Goal: Find specific page/section: Find specific page/section

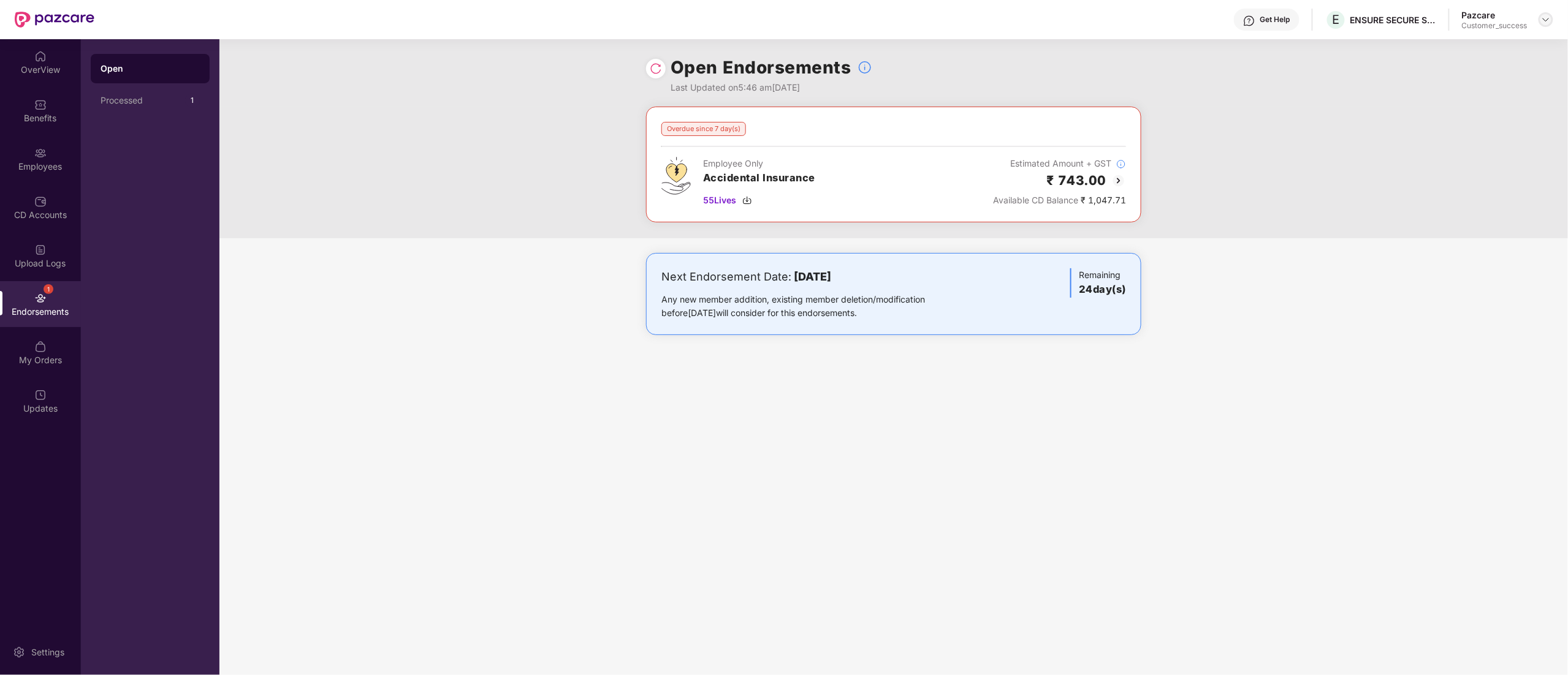
click at [1540, 20] on div at bounding box center [1545, 19] width 14 height 14
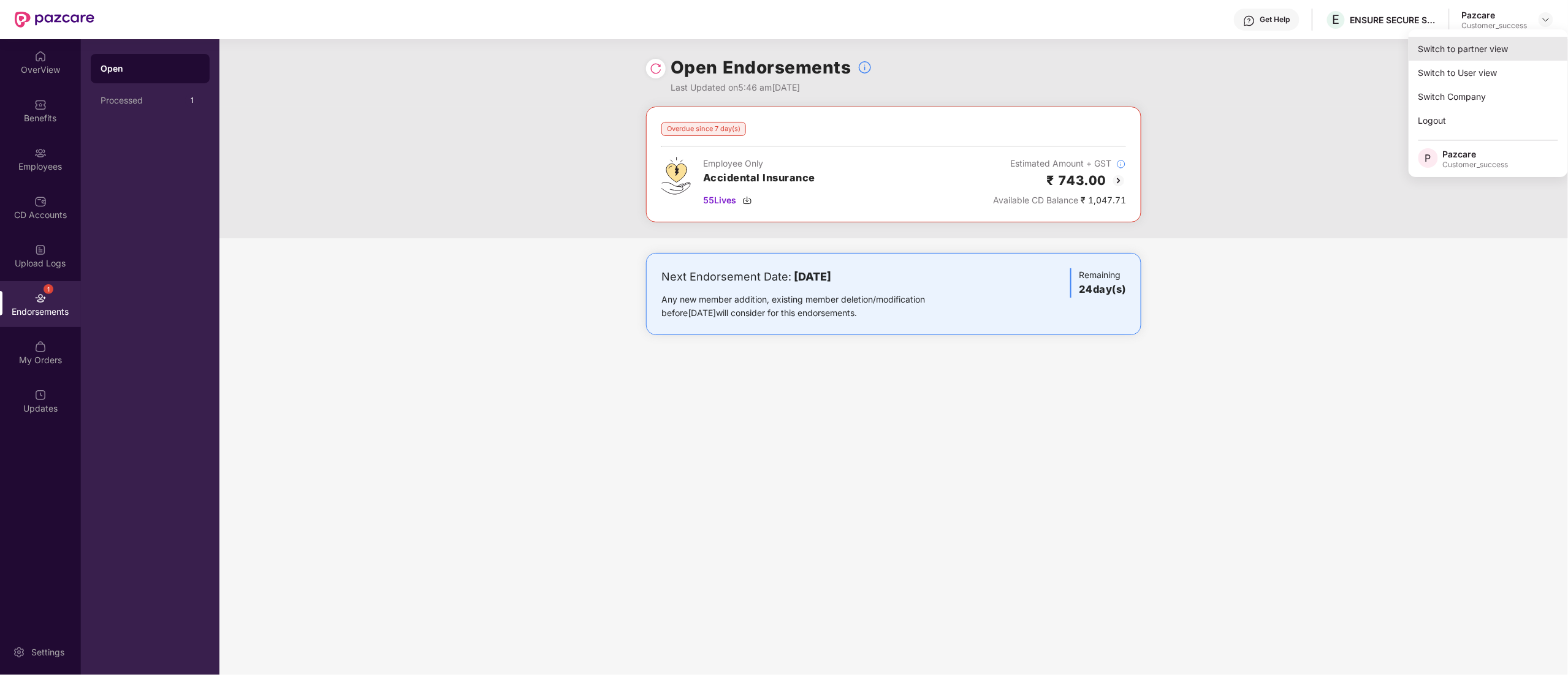
click at [1477, 42] on div "Switch to partner view" at bounding box center [1488, 48] width 159 height 24
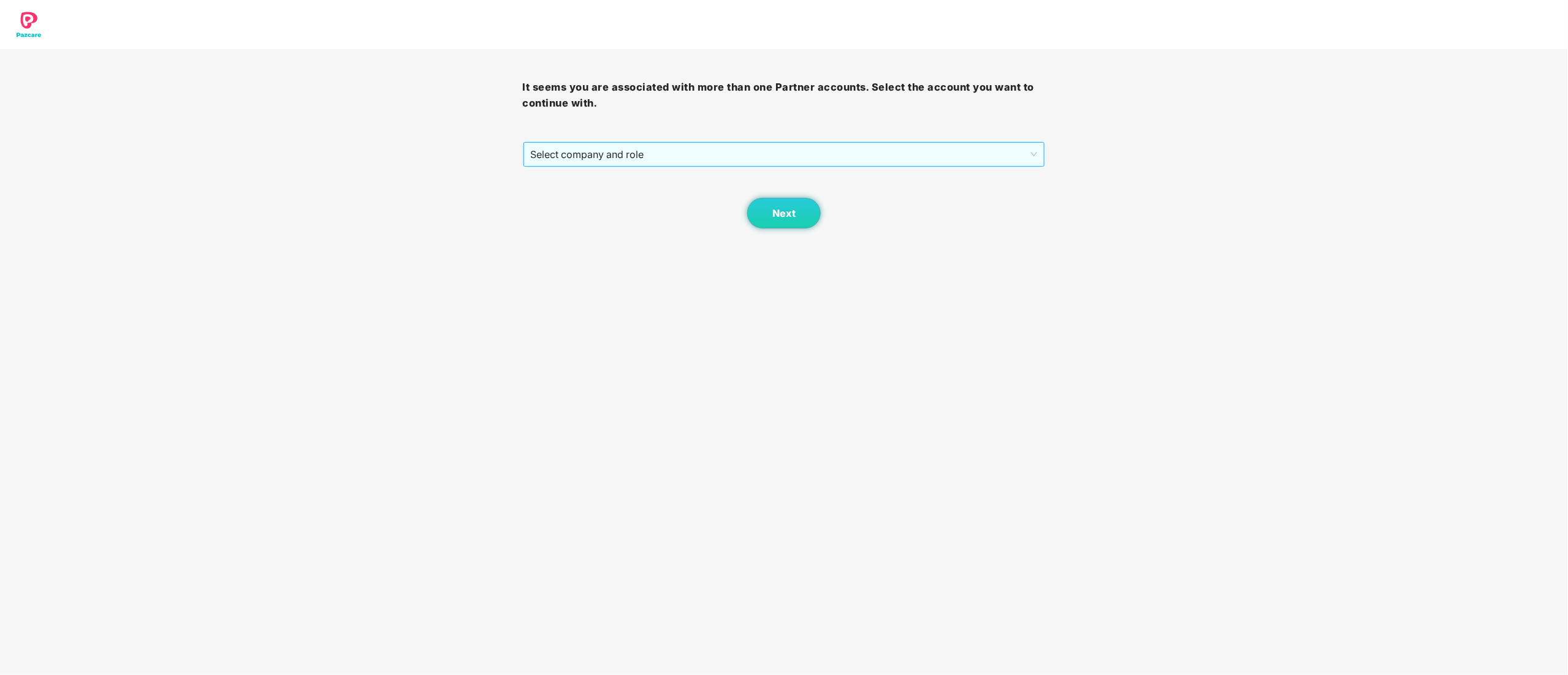
click at [550, 142] on div "Select company and role" at bounding box center [784, 154] width 522 height 25
click at [602, 196] on div "Pazcare - CUSTOMER_SUCCESS" at bounding box center [784, 198] width 508 height 13
click at [816, 208] on button "Next" at bounding box center [784, 213] width 74 height 31
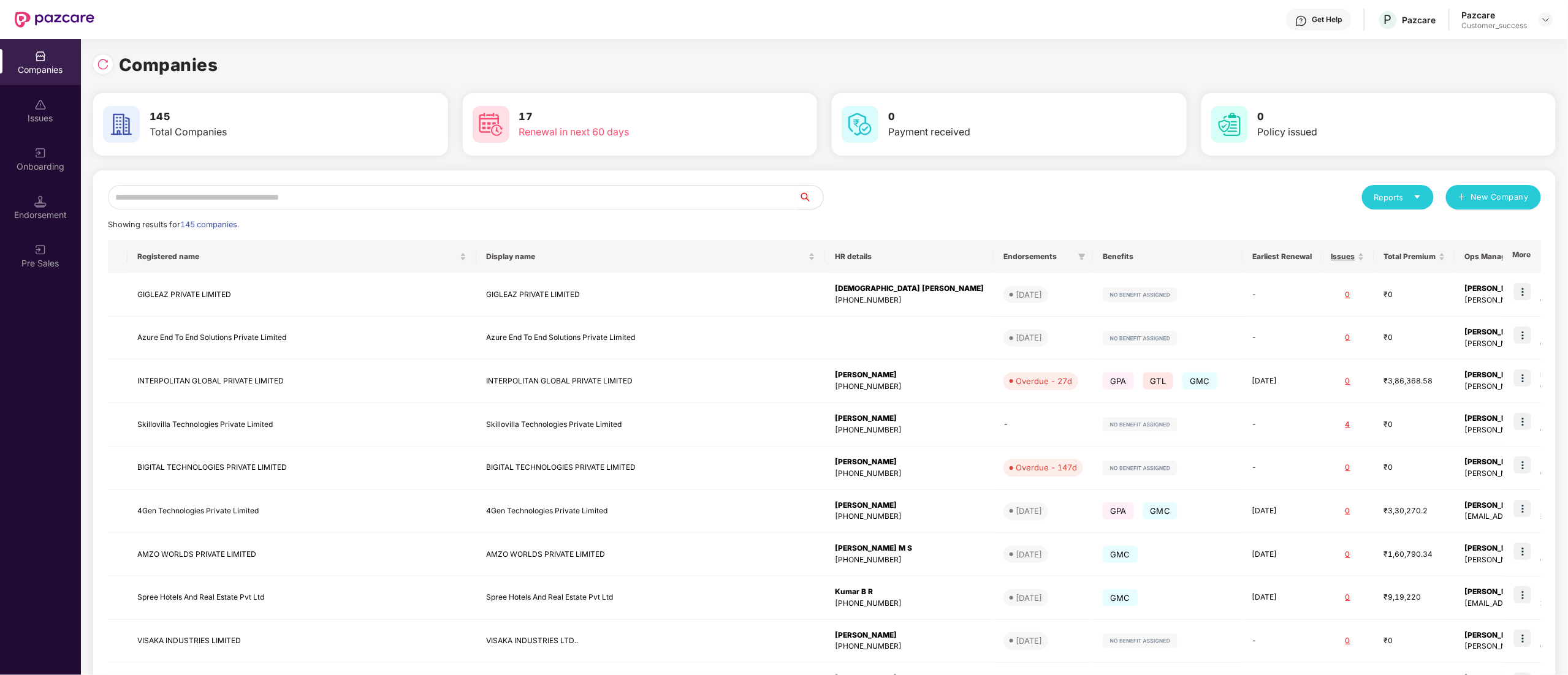
click at [207, 193] on input "text" at bounding box center [453, 197] width 691 height 25
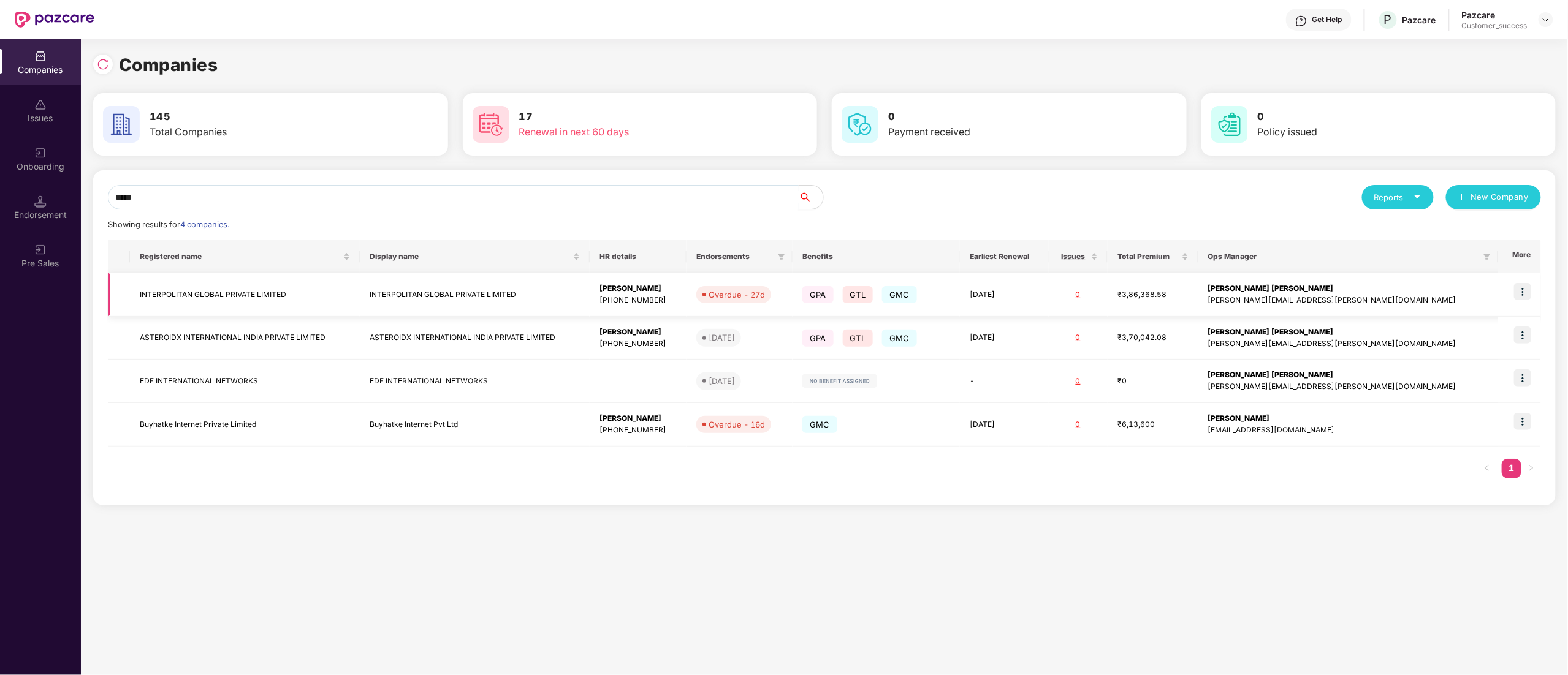
type input "*****"
click at [231, 305] on td "INTERPOLITAN GLOBAL PRIVATE LIMITED" at bounding box center [244, 294] width 230 height 43
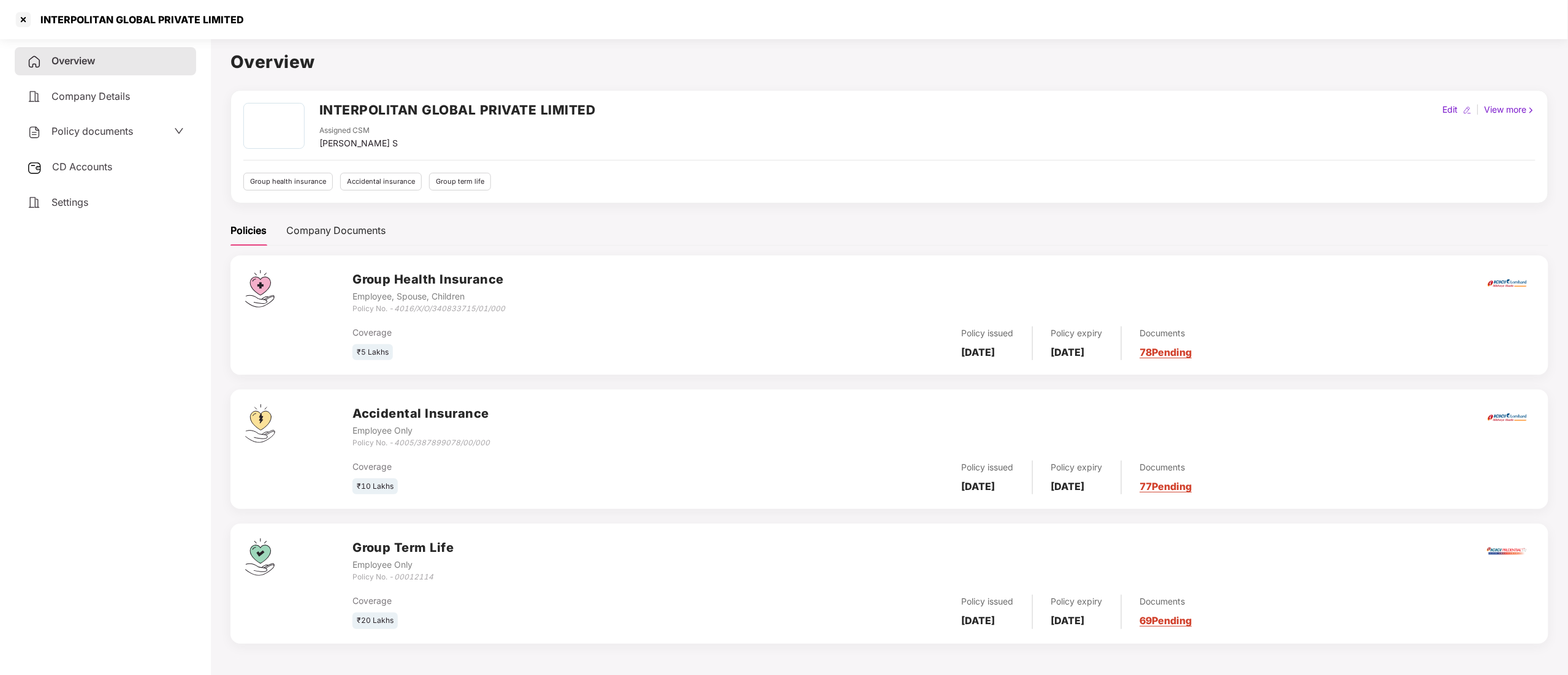
click at [84, 130] on span "Policy documents" at bounding box center [93, 131] width 82 height 12
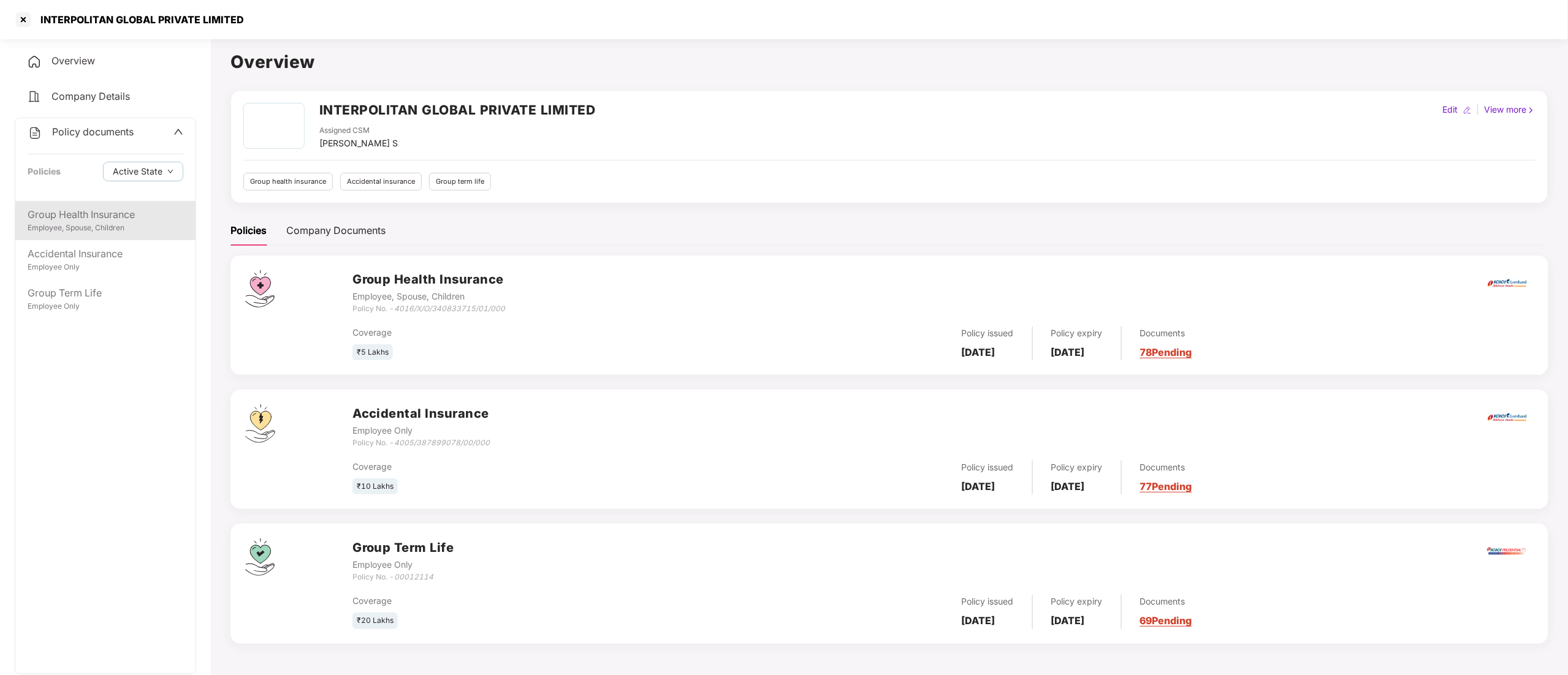
click at [89, 230] on div "Employee, Spouse, Children" at bounding box center [105, 228] width 155 height 12
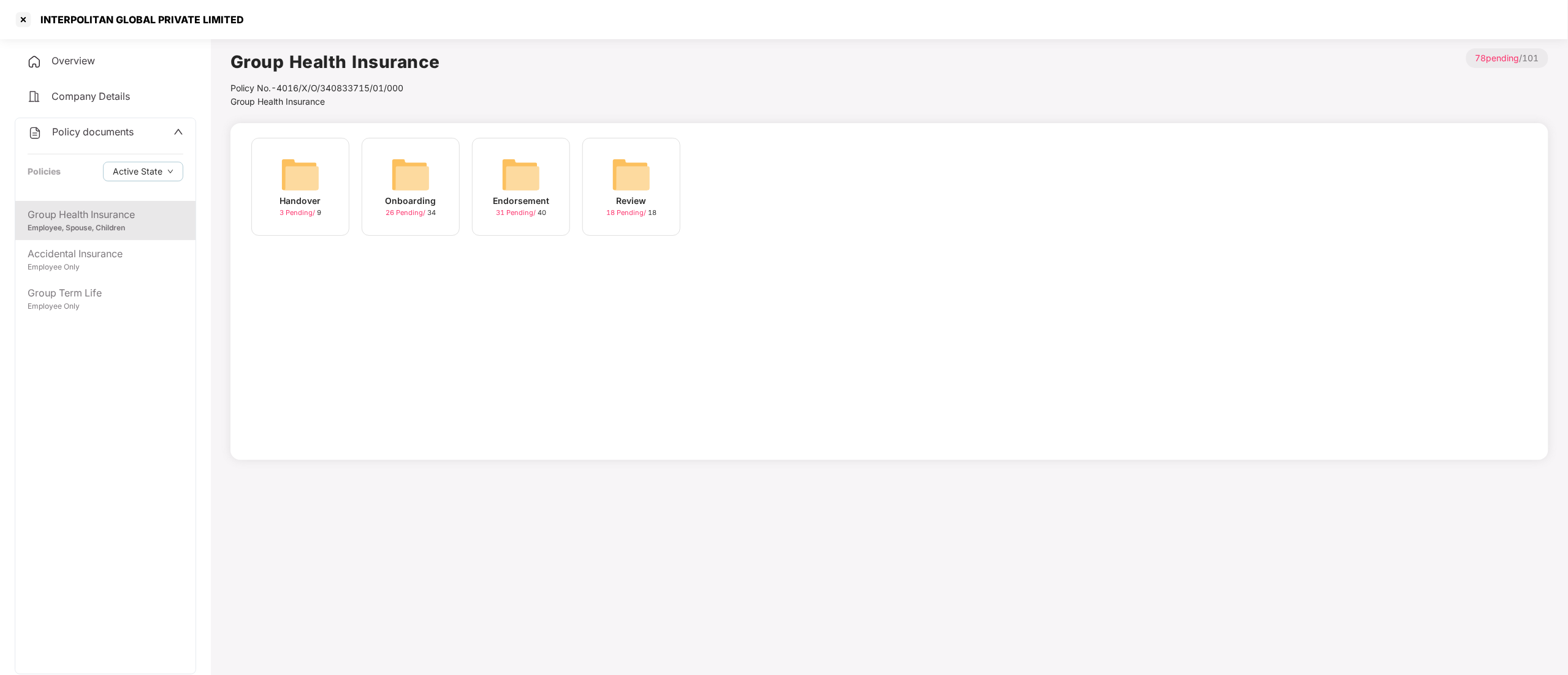
click at [526, 209] on span "31 Pending /" at bounding box center [517, 213] width 42 height 9
click at [752, 208] on span "17 Pending /" at bounding box center [737, 213] width 42 height 9
click at [427, 218] on div "10 Pending / 10" at bounding box center [411, 213] width 50 height 11
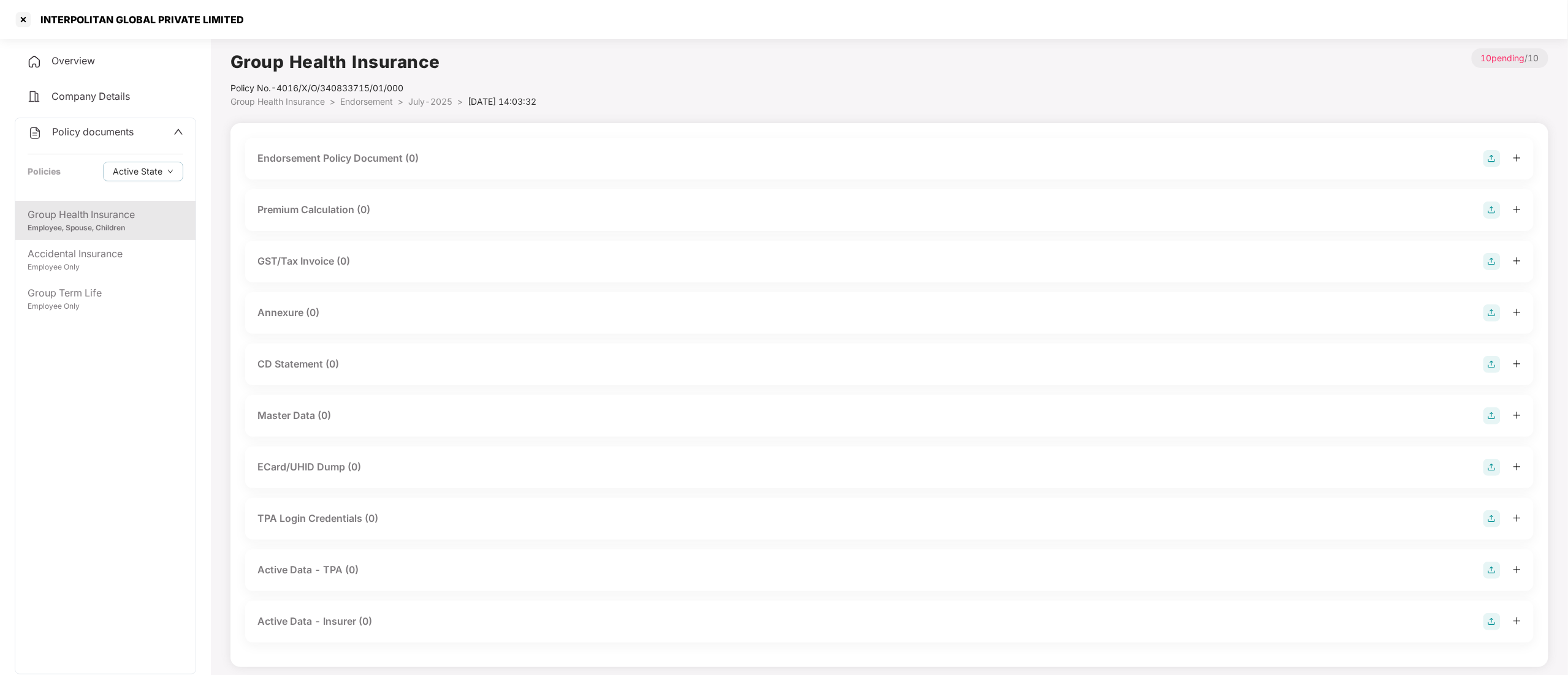
click at [281, 103] on span "Group Health Insurance" at bounding box center [278, 101] width 94 height 11
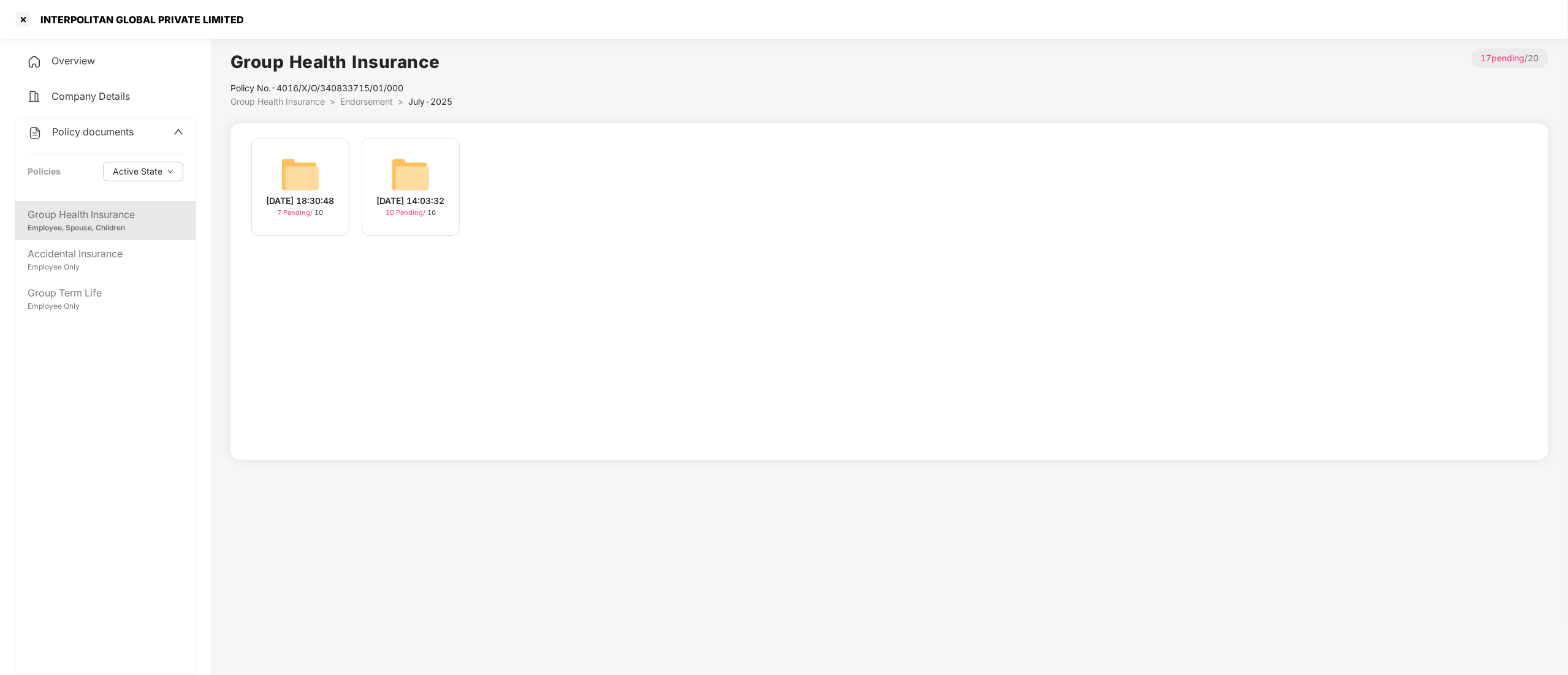
click at [310, 183] on img at bounding box center [300, 174] width 39 height 39
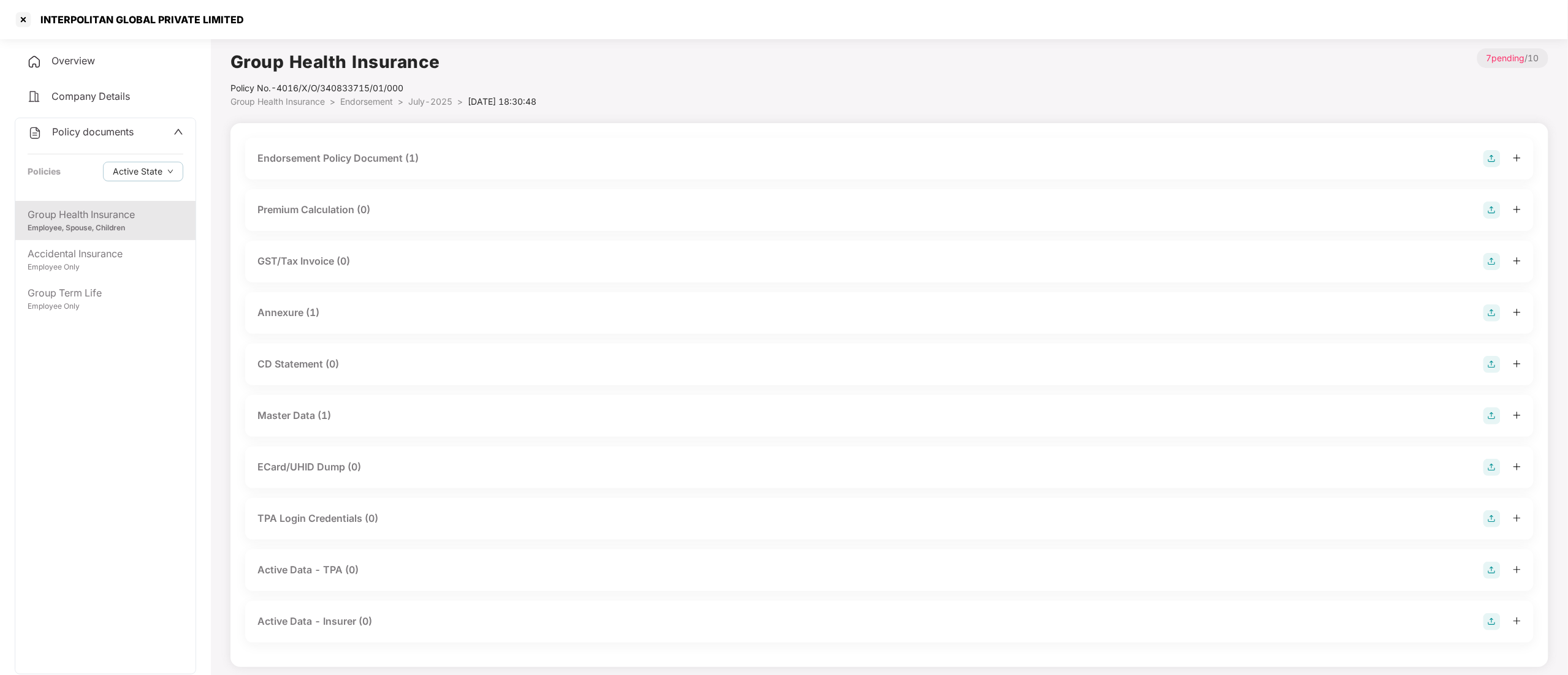
click at [302, 414] on div "Master Data (1)" at bounding box center [294, 416] width 74 height 15
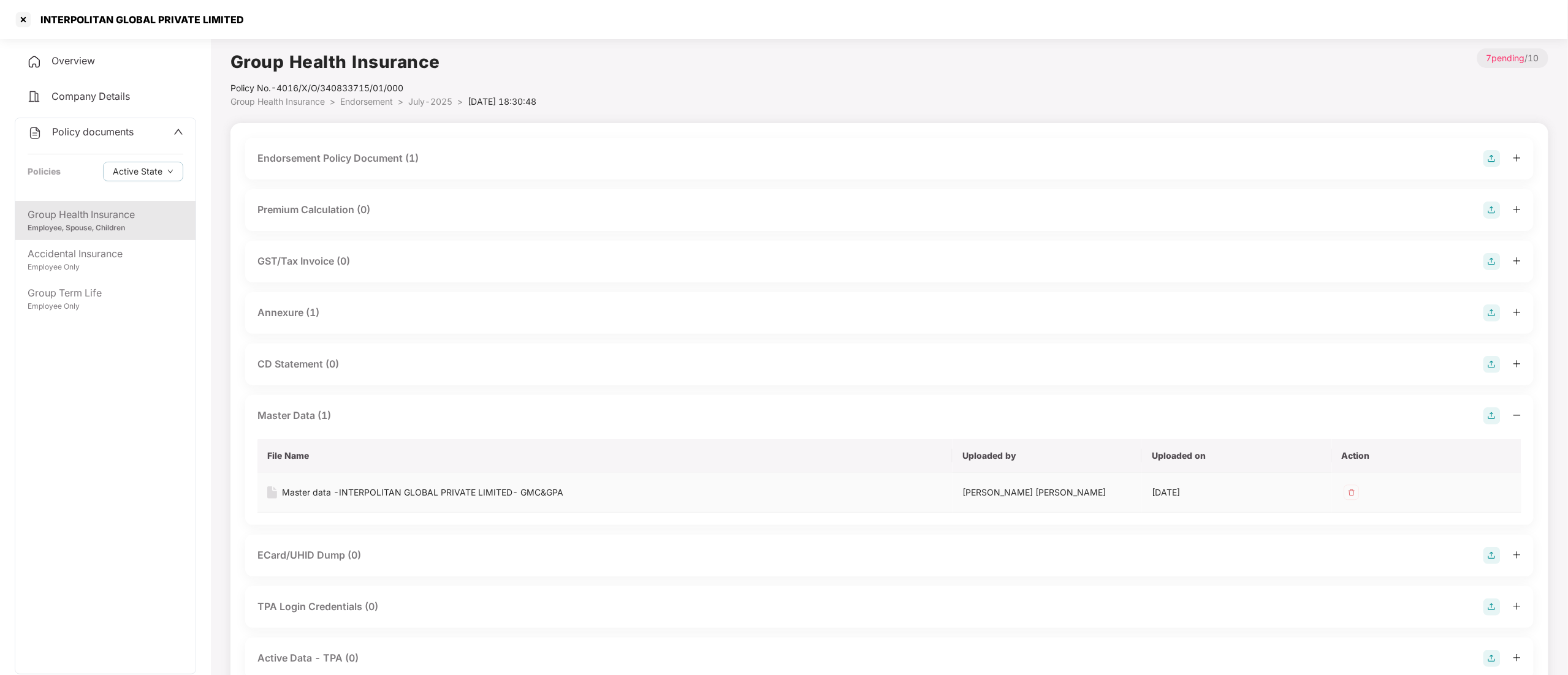
click at [417, 493] on div "Master data -INTERPOLITAN GLOBAL PRIVATE LIMITED- GMC&GPA" at bounding box center [422, 492] width 281 height 13
click at [52, 303] on div "Employee Only" at bounding box center [105, 306] width 155 height 12
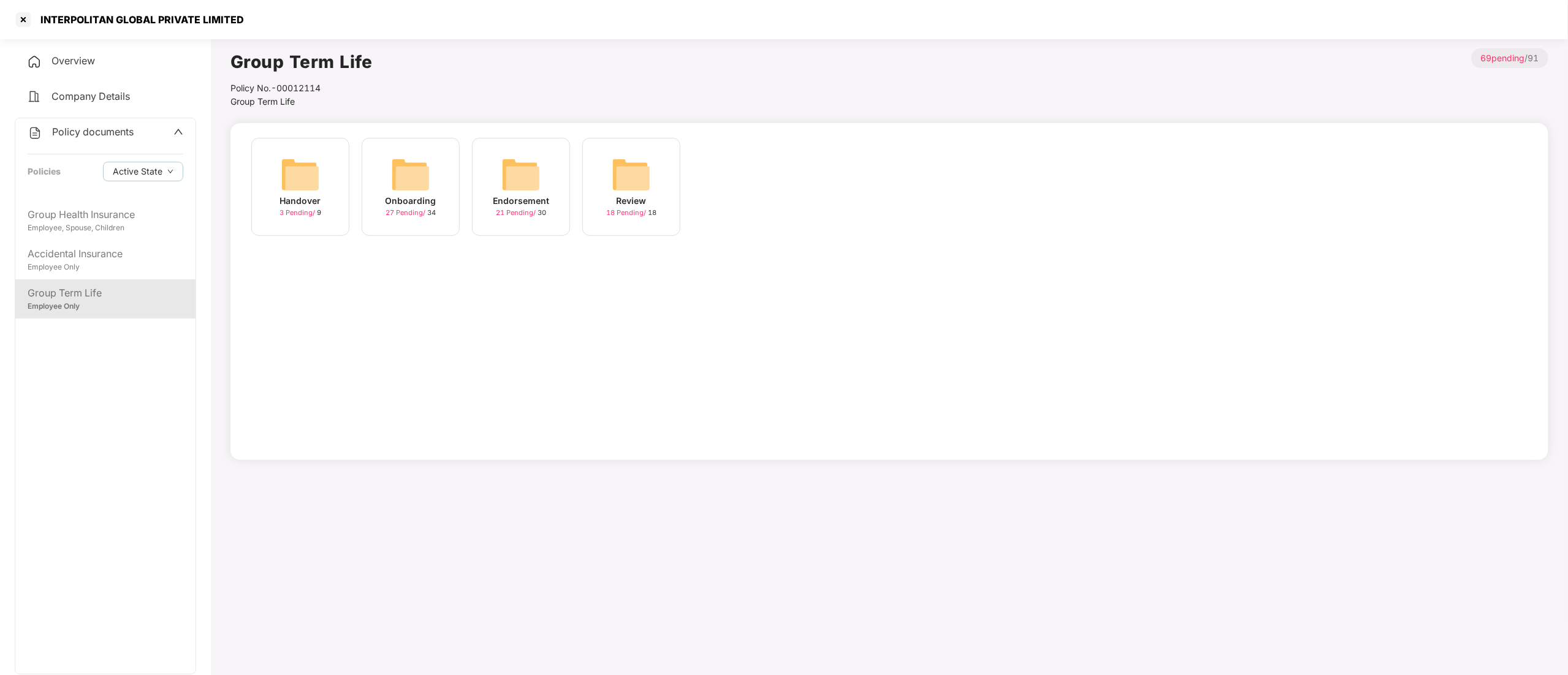
click at [513, 193] on img at bounding box center [521, 174] width 39 height 39
click at [753, 199] on div "July-2025" at bounding box center [742, 201] width 45 height 13
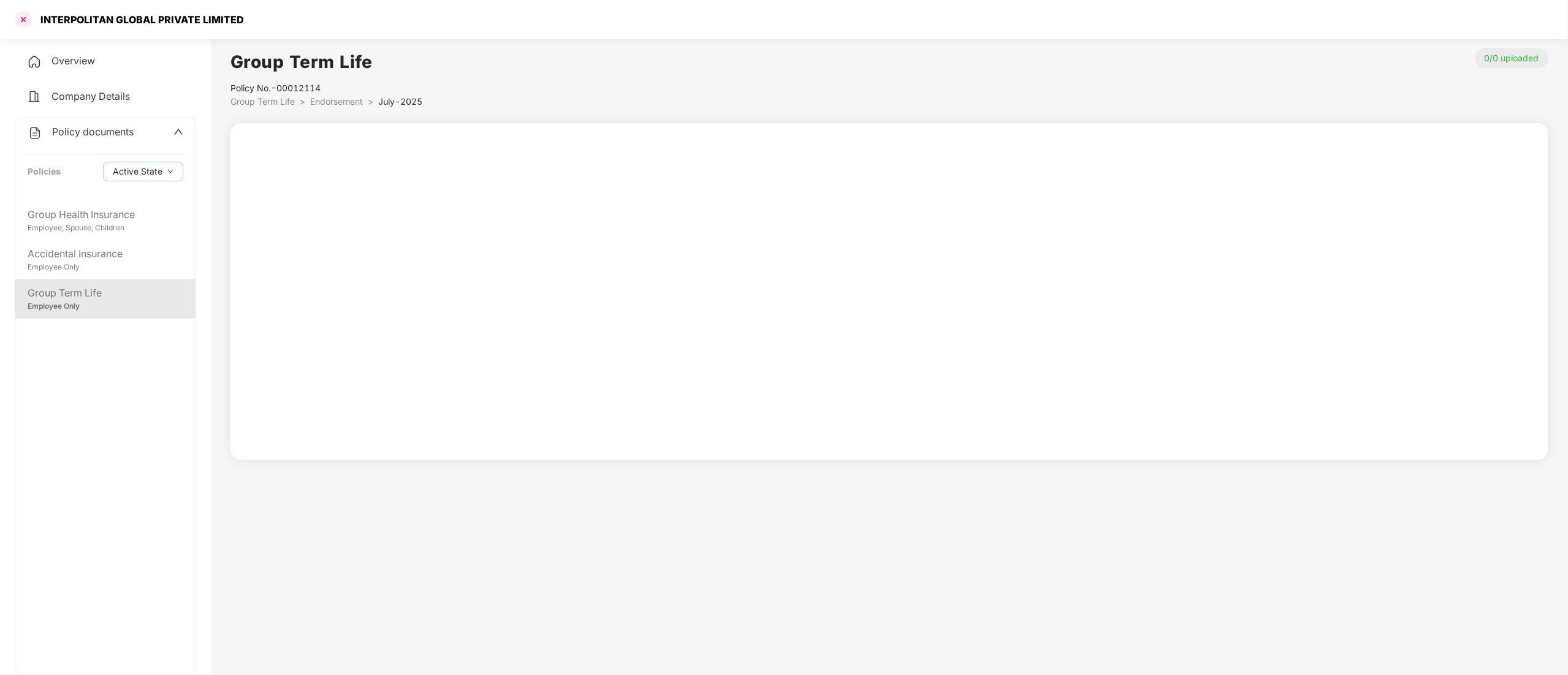
click at [26, 21] on div at bounding box center [23, 20] width 20 height 20
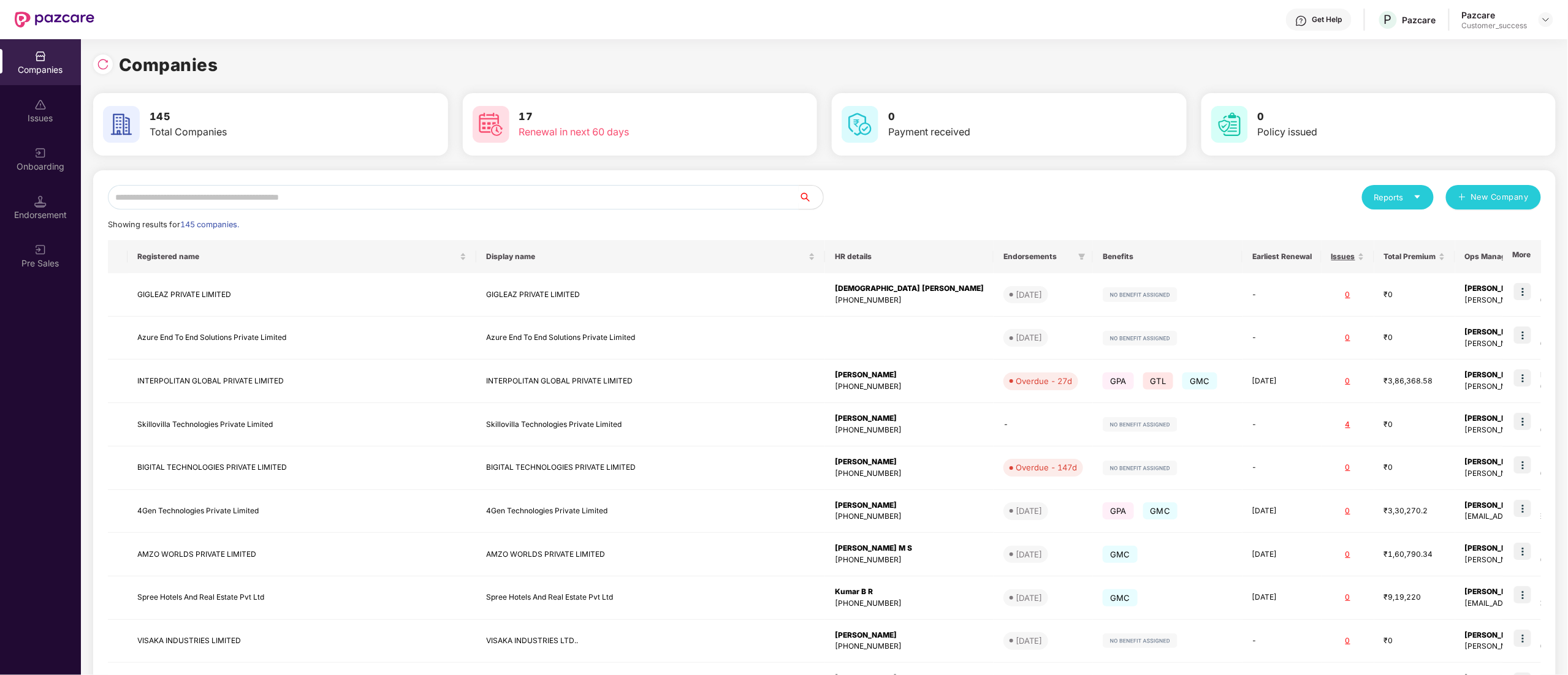
click at [183, 198] on input "text" at bounding box center [453, 197] width 691 height 25
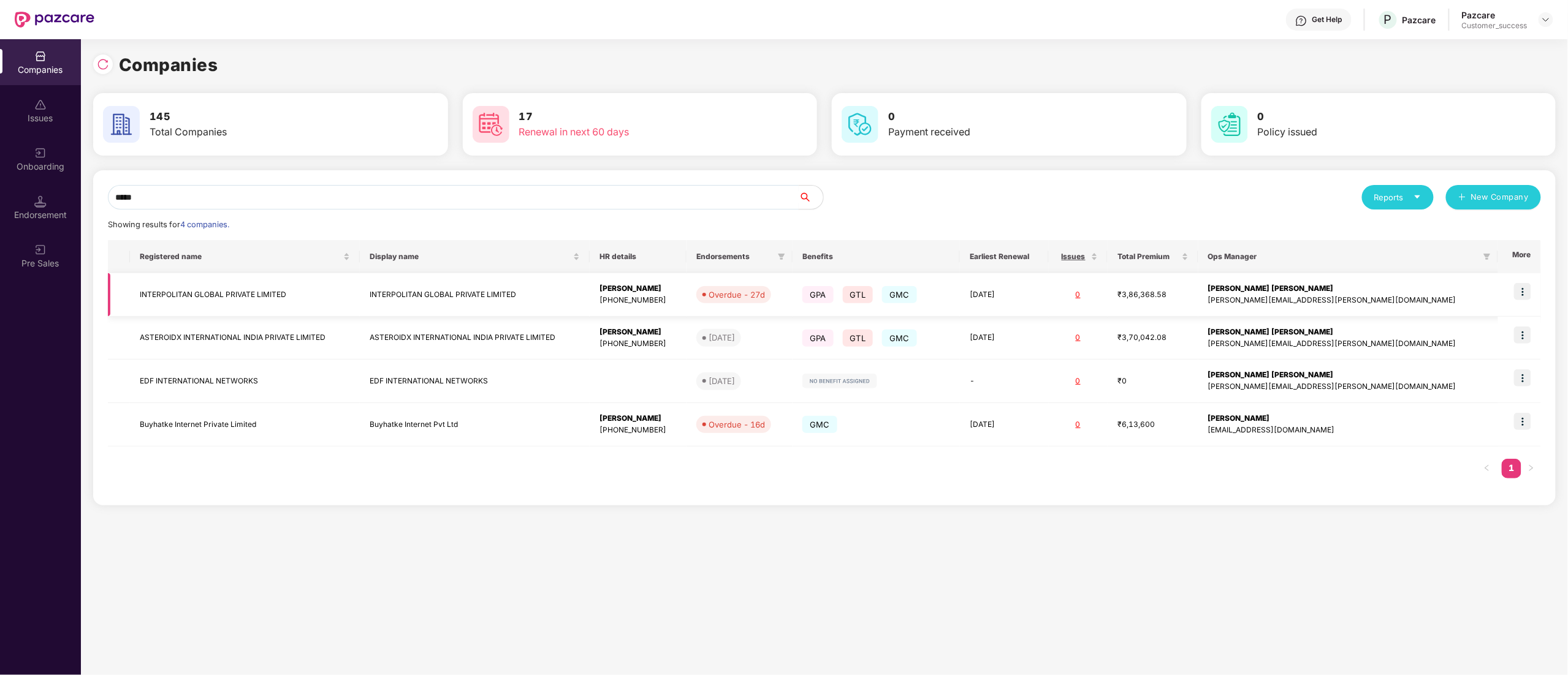
type input "*****"
click at [1530, 288] on img at bounding box center [1522, 291] width 17 height 17
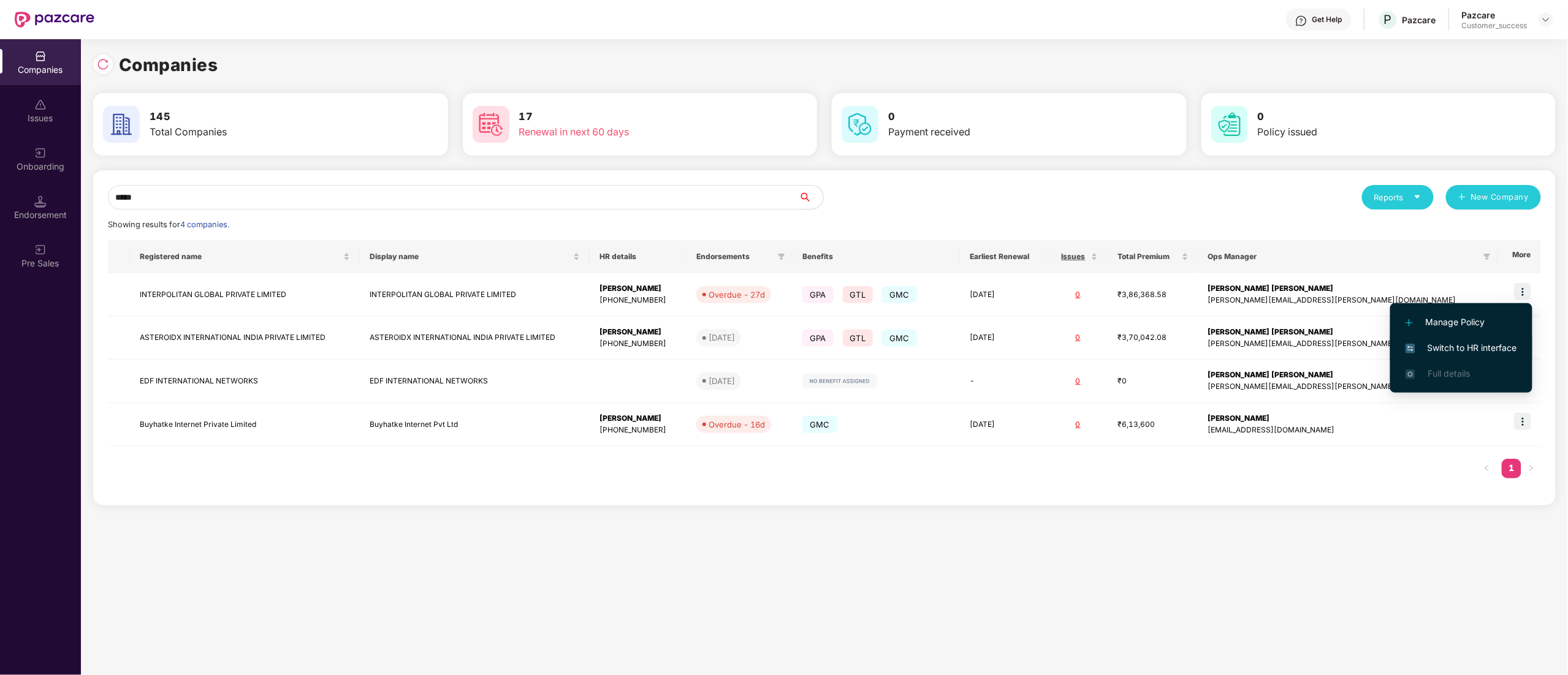
click at [1465, 352] on span "Switch to HR interface" at bounding box center [1461, 347] width 111 height 13
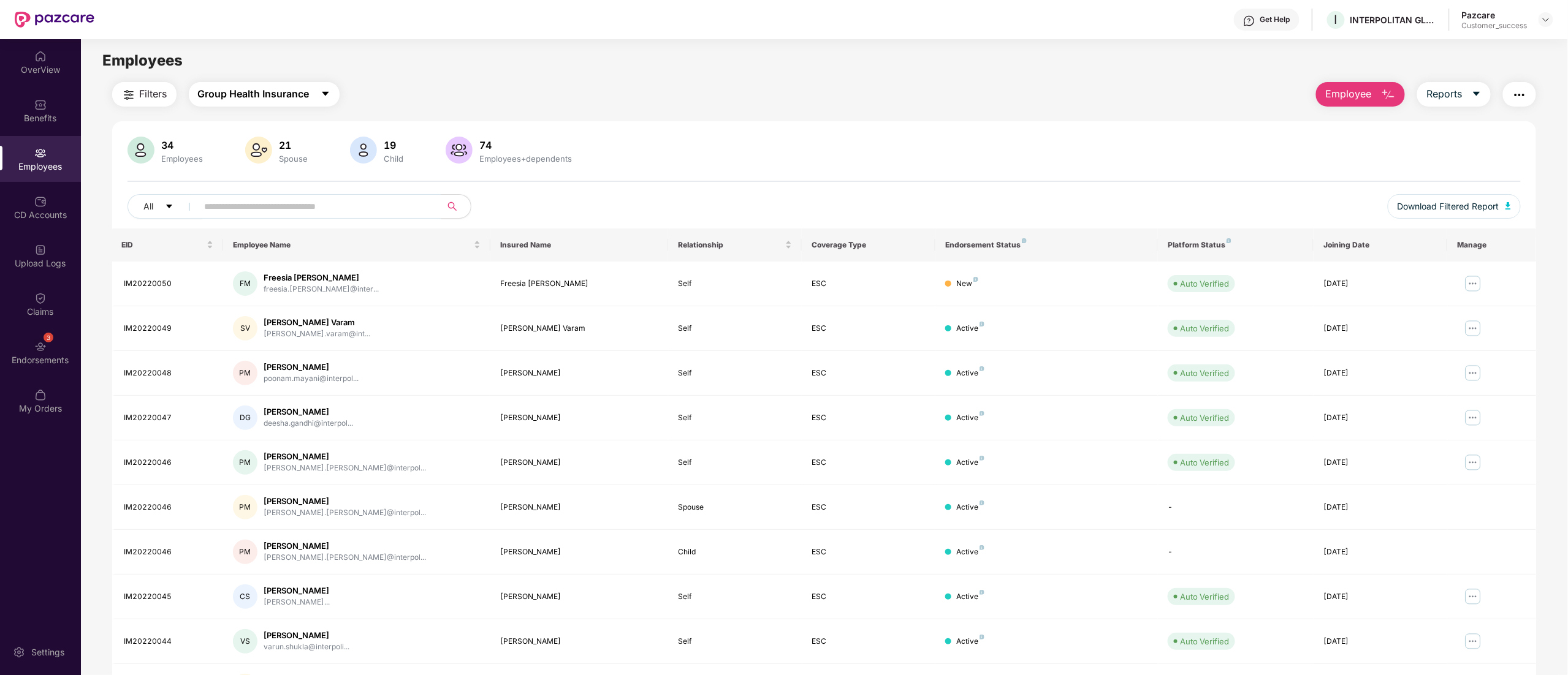
click at [245, 93] on span "Group Health Insurance" at bounding box center [254, 94] width 111 height 15
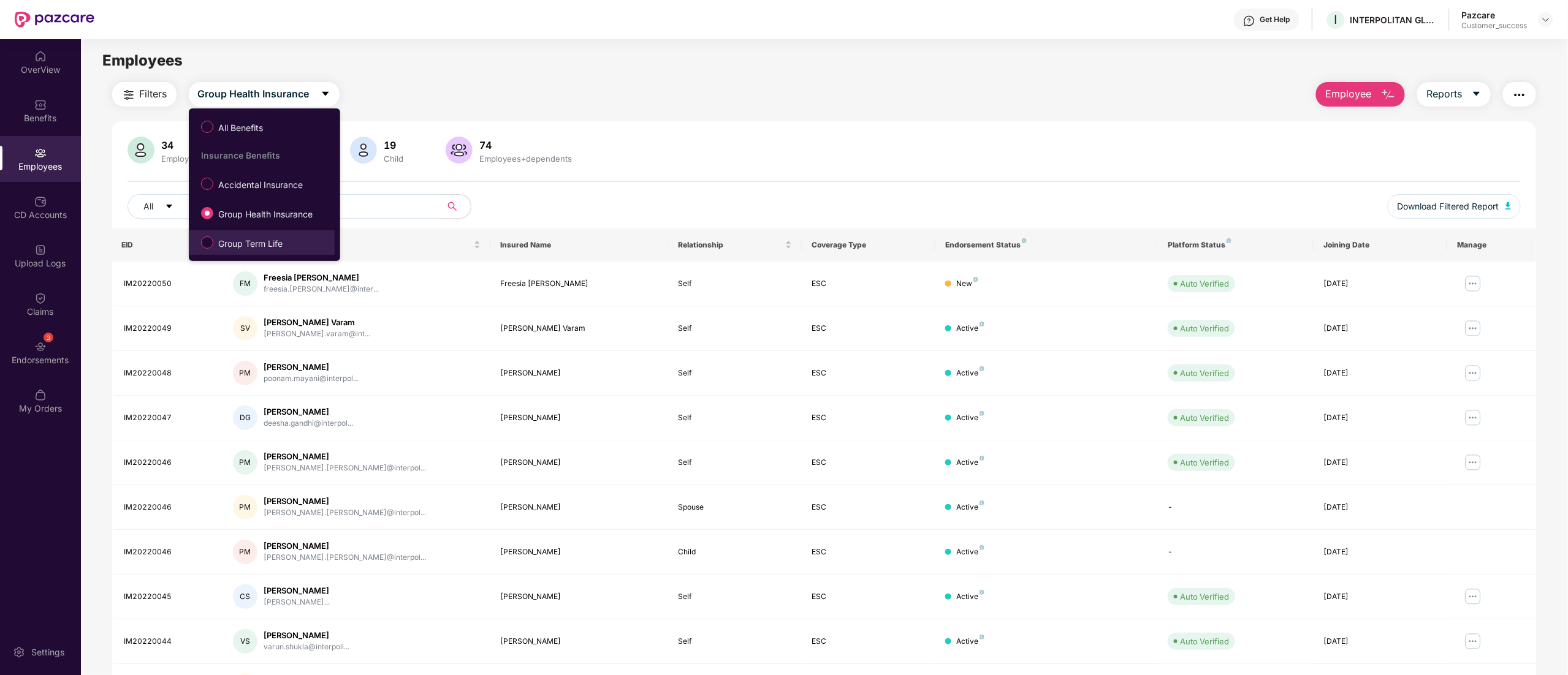
click at [243, 242] on span "Group Term Life" at bounding box center [251, 243] width 74 height 13
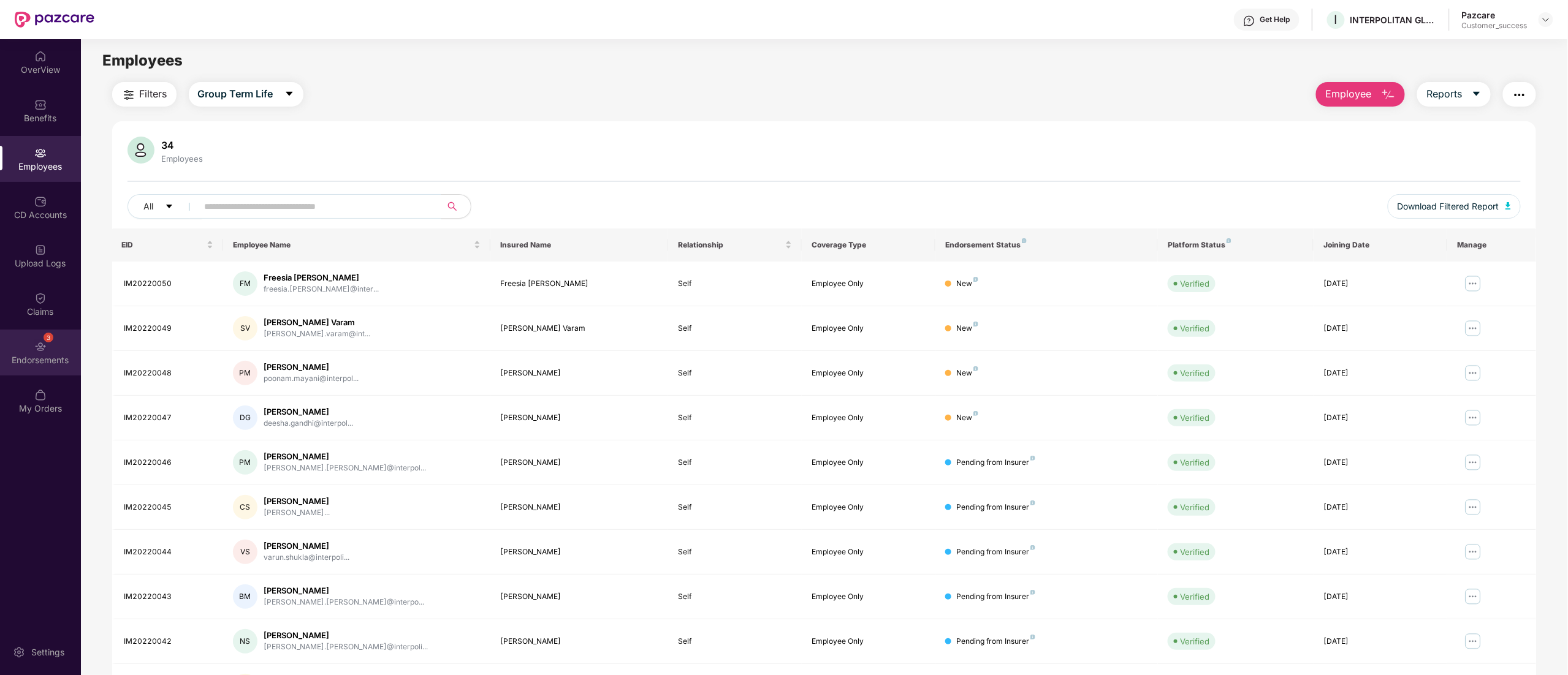
click at [43, 342] on img at bounding box center [40, 346] width 12 height 12
